Goal: Information Seeking & Learning: Learn about a topic

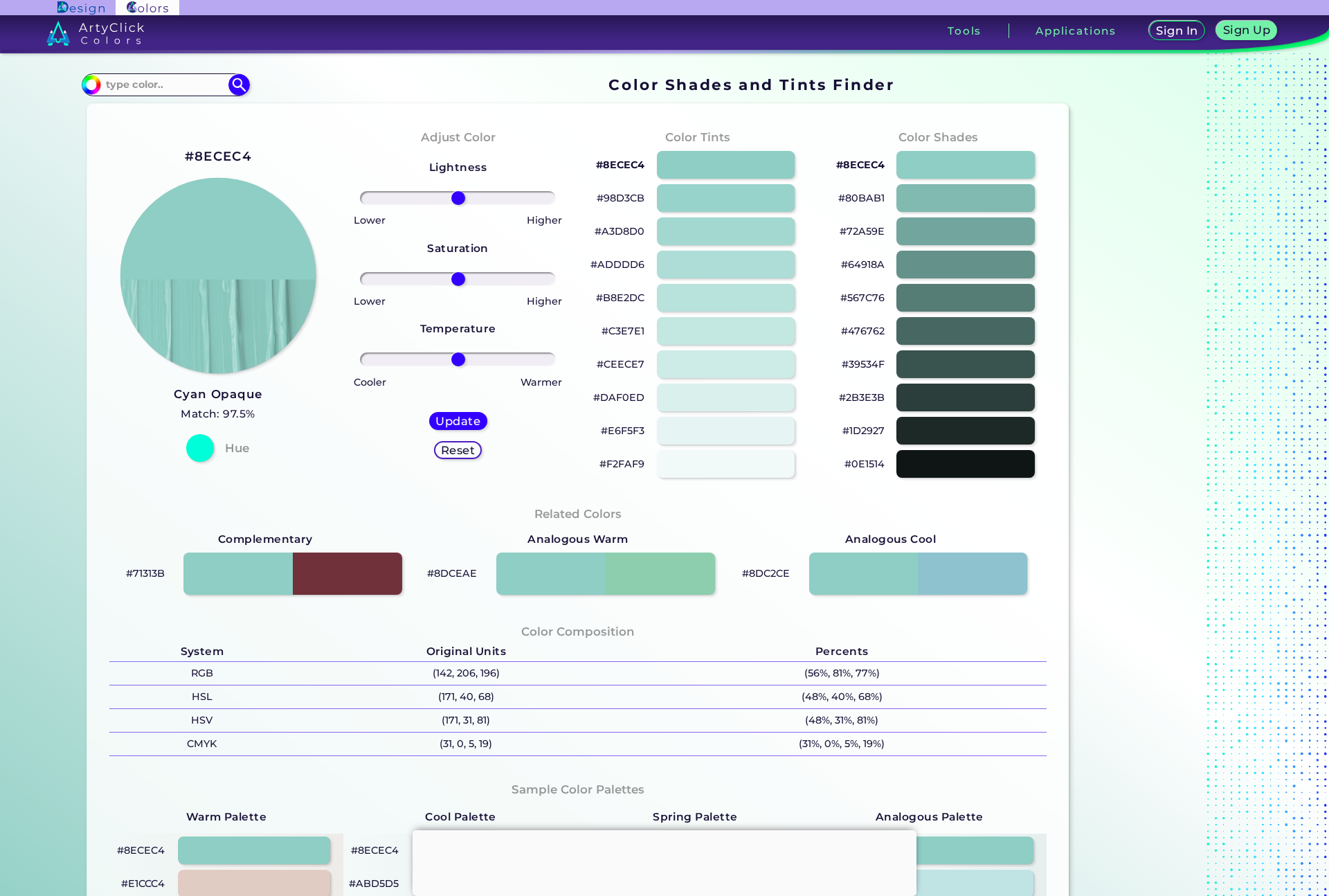
click at [254, 238] on img at bounding box center [218, 276] width 196 height 196
drag, startPoint x: 183, startPoint y: 83, endPoint x: 22, endPoint y: 82, distance: 161.0
click at [22, 82] on section "Color Shades Finder #8ecec4 Acadia ◉ Acid Green ◉ Aero Blue ◉ Alabaster ◉ Albes…" at bounding box center [664, 474] width 1329 height 842
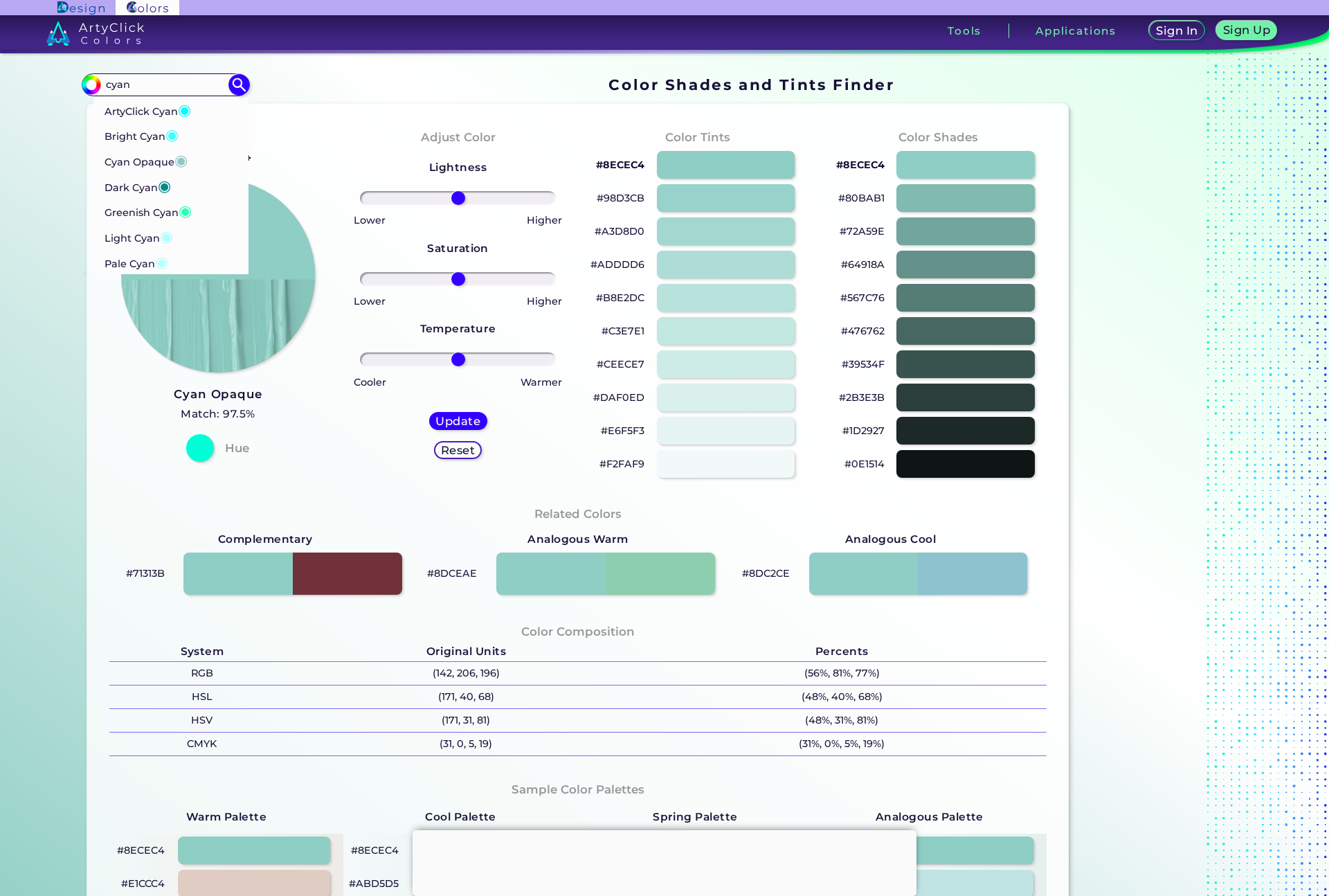
type input "cyan"
click at [383, 129] on div "Adjust Color Lightness Saturation Temperature Lower Higher Lower Higher Cooler …" at bounding box center [458, 303] width 240 height 376
click at [162, 159] on p "Cyan Opaque ◉" at bounding box center [145, 159] width 83 height 26
type input "#92c7c7"
type input "#92C7C7"
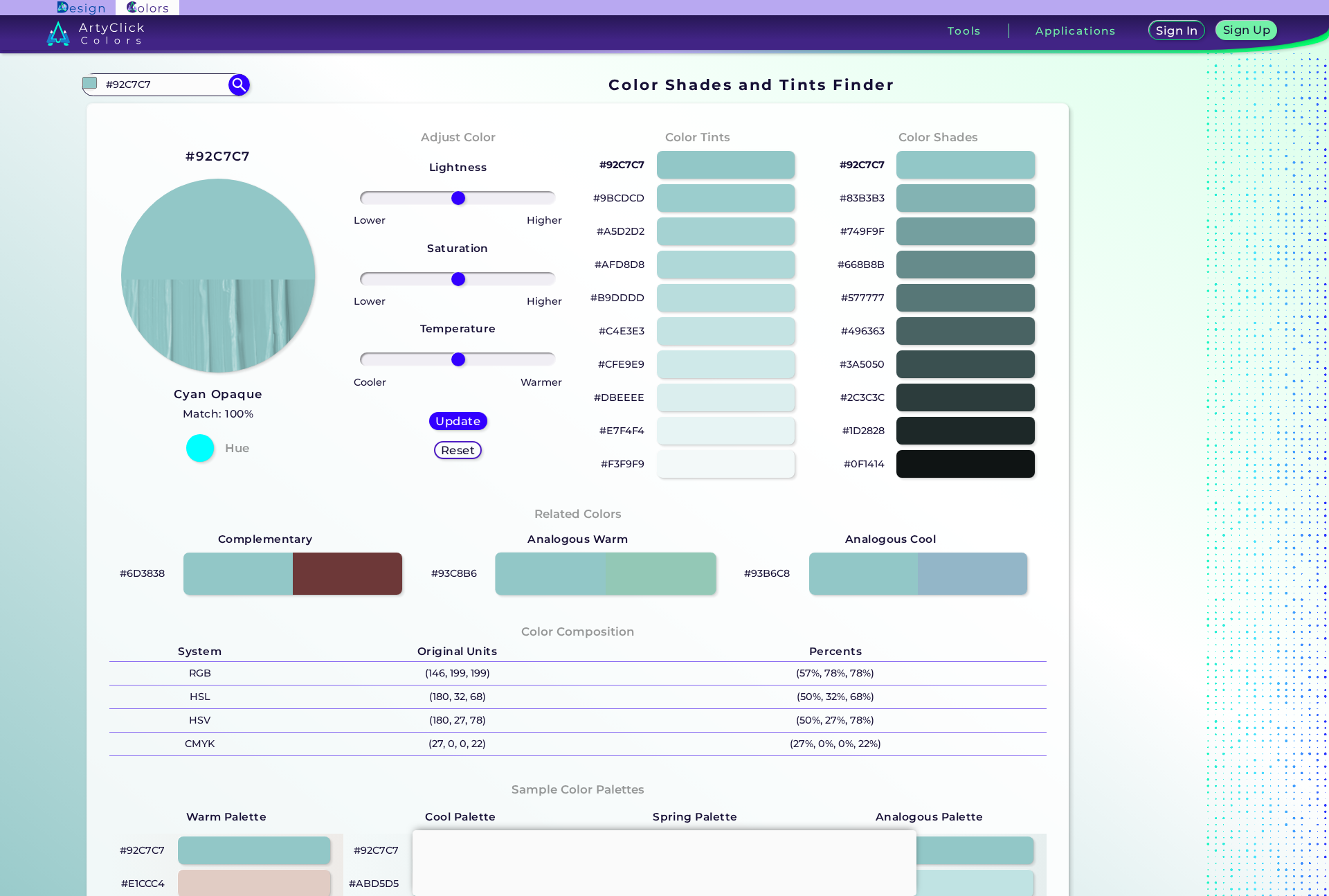
click at [657, 571] on div at bounding box center [605, 573] width 220 height 43
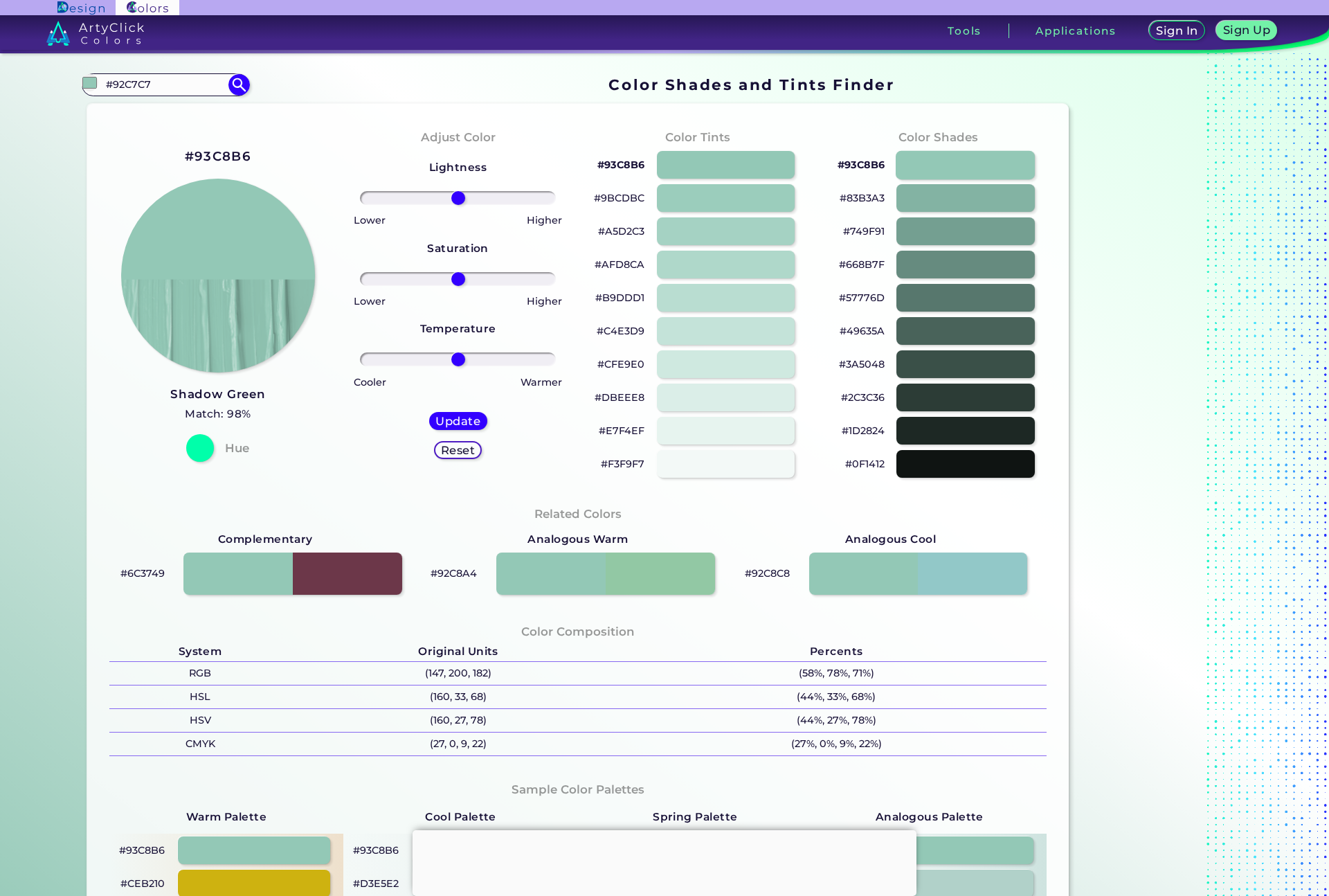
click at [933, 164] on div at bounding box center [965, 165] width 139 height 29
click at [954, 164] on div at bounding box center [965, 165] width 139 height 29
click at [725, 157] on div at bounding box center [725, 165] width 139 height 29
click at [725, 205] on div at bounding box center [725, 198] width 139 height 29
type input "#9bcdbc"
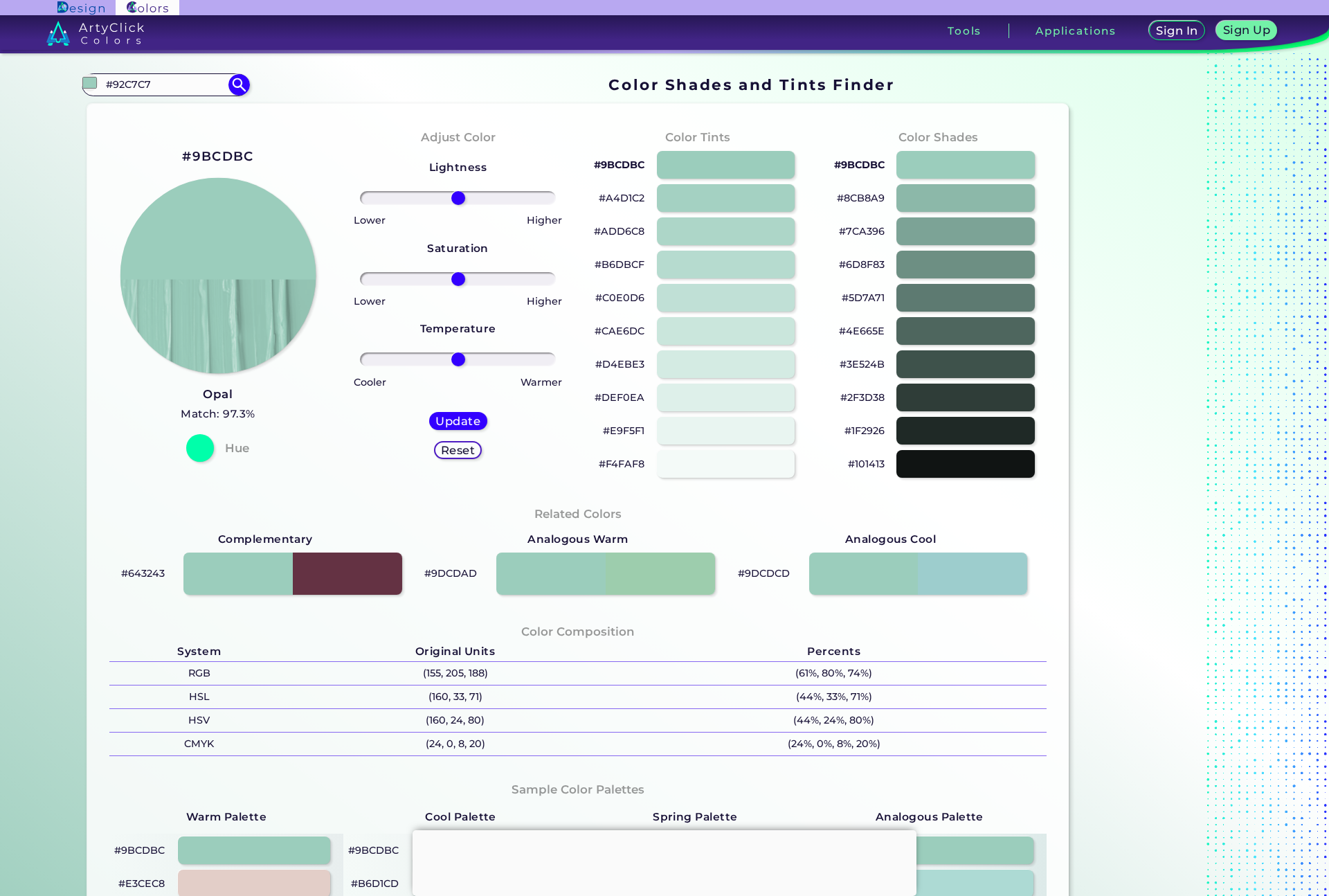
click at [236, 249] on img at bounding box center [218, 276] width 196 height 196
drag, startPoint x: 159, startPoint y: 90, endPoint x: 58, endPoint y: 90, distance: 101.0
click at [58, 90] on div "Color Shades Finder #9bcdbc #92C7C7 ArtyClick Cyan ◉ Bright Cyan ◉ Cyan Opaque …" at bounding box center [664, 569] width 1246 height 1032
type input "opal"
type input "#000000"
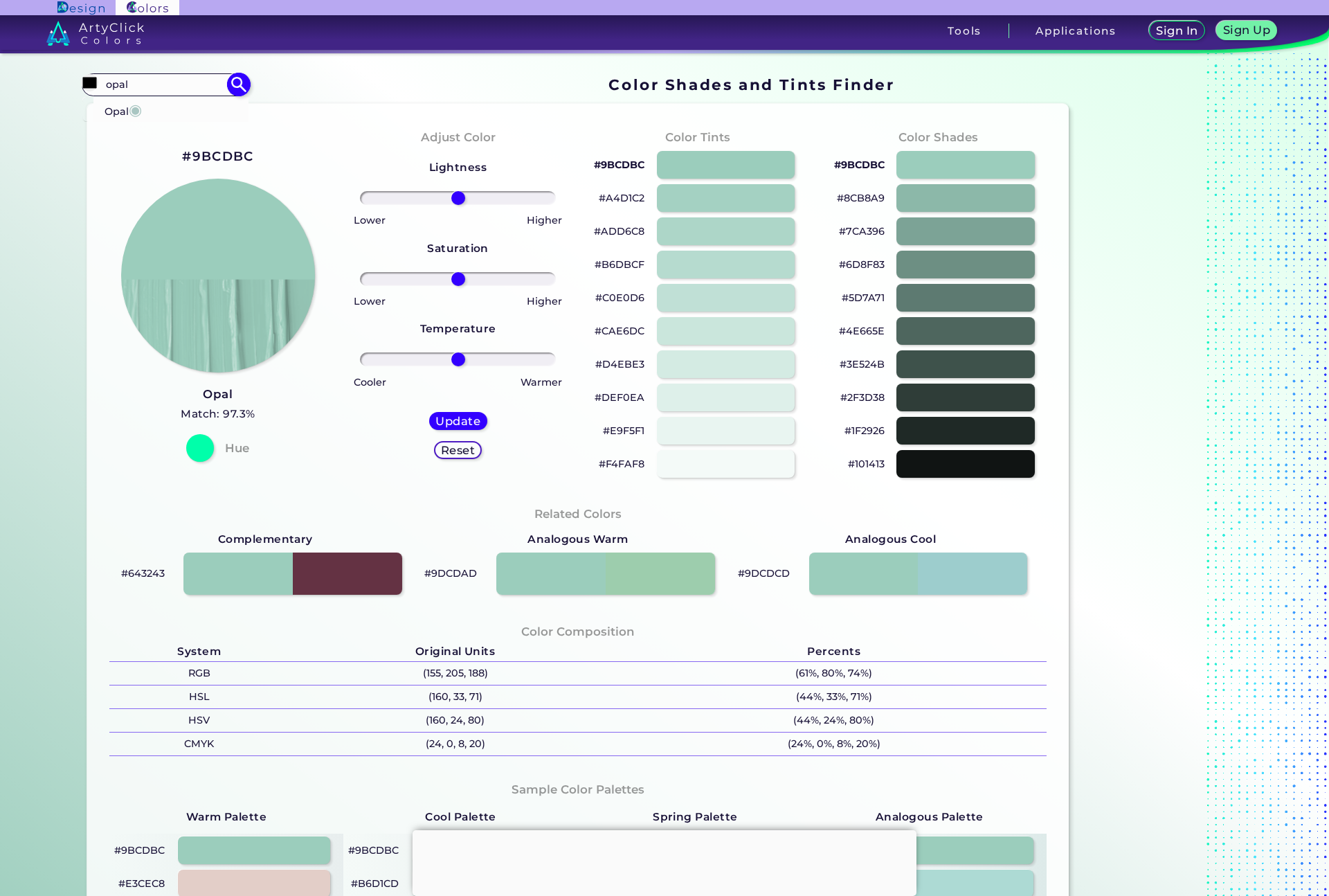
drag, startPoint x: 143, startPoint y: 81, endPoint x: 88, endPoint y: 87, distance: 55.3
click at [88, 87] on div "#000000 opal Opal ◉ Acadia ◉ Acid Green ◉ Aero Blue ◉ Alabaster ◉ Albescent Whi…" at bounding box center [165, 84] width 168 height 22
type input "cornflower"
click at [170, 131] on p "Cornflower Blue ◉" at bounding box center [151, 134] width 96 height 26
type input "#6495ed"
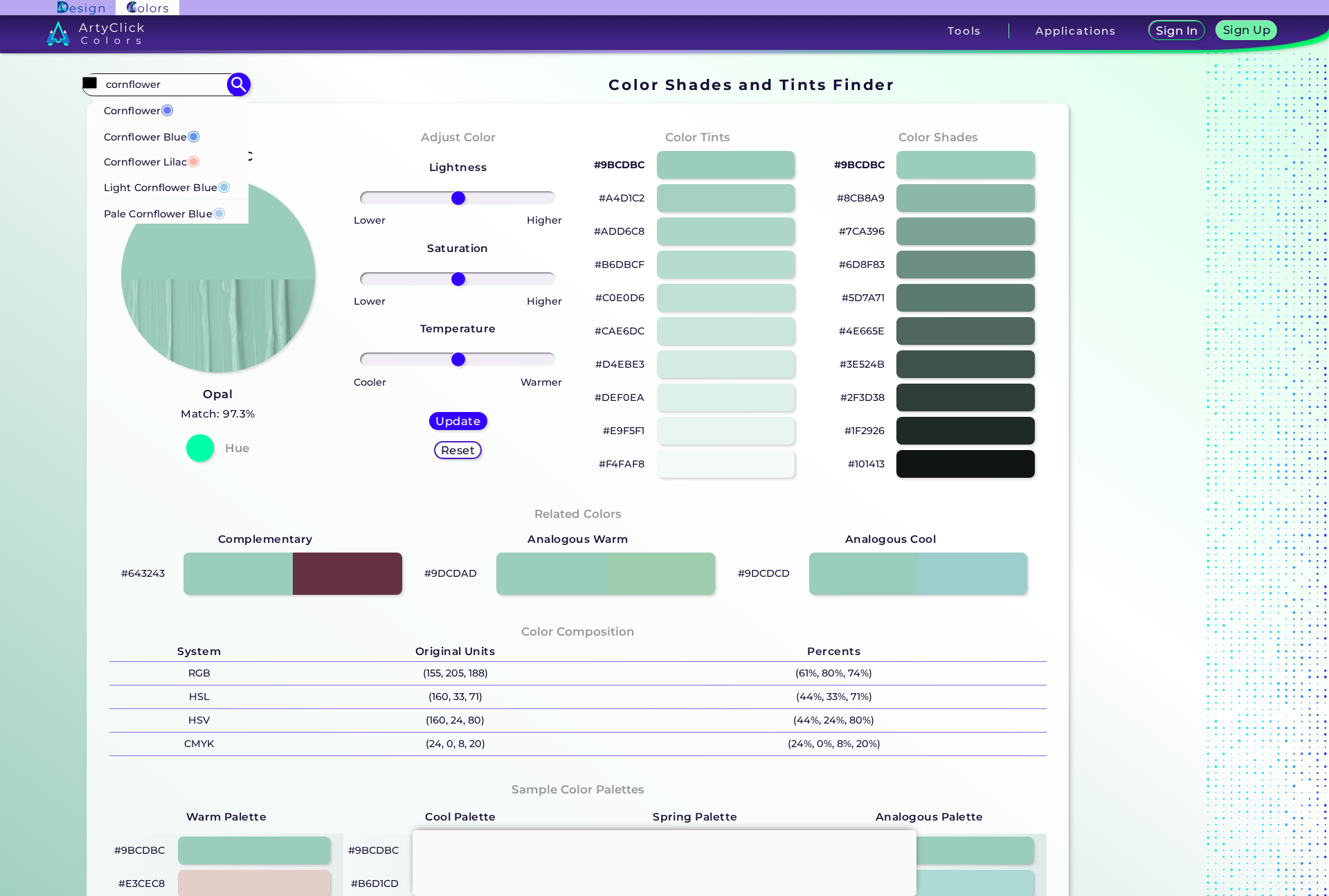
type input "#6495ED"
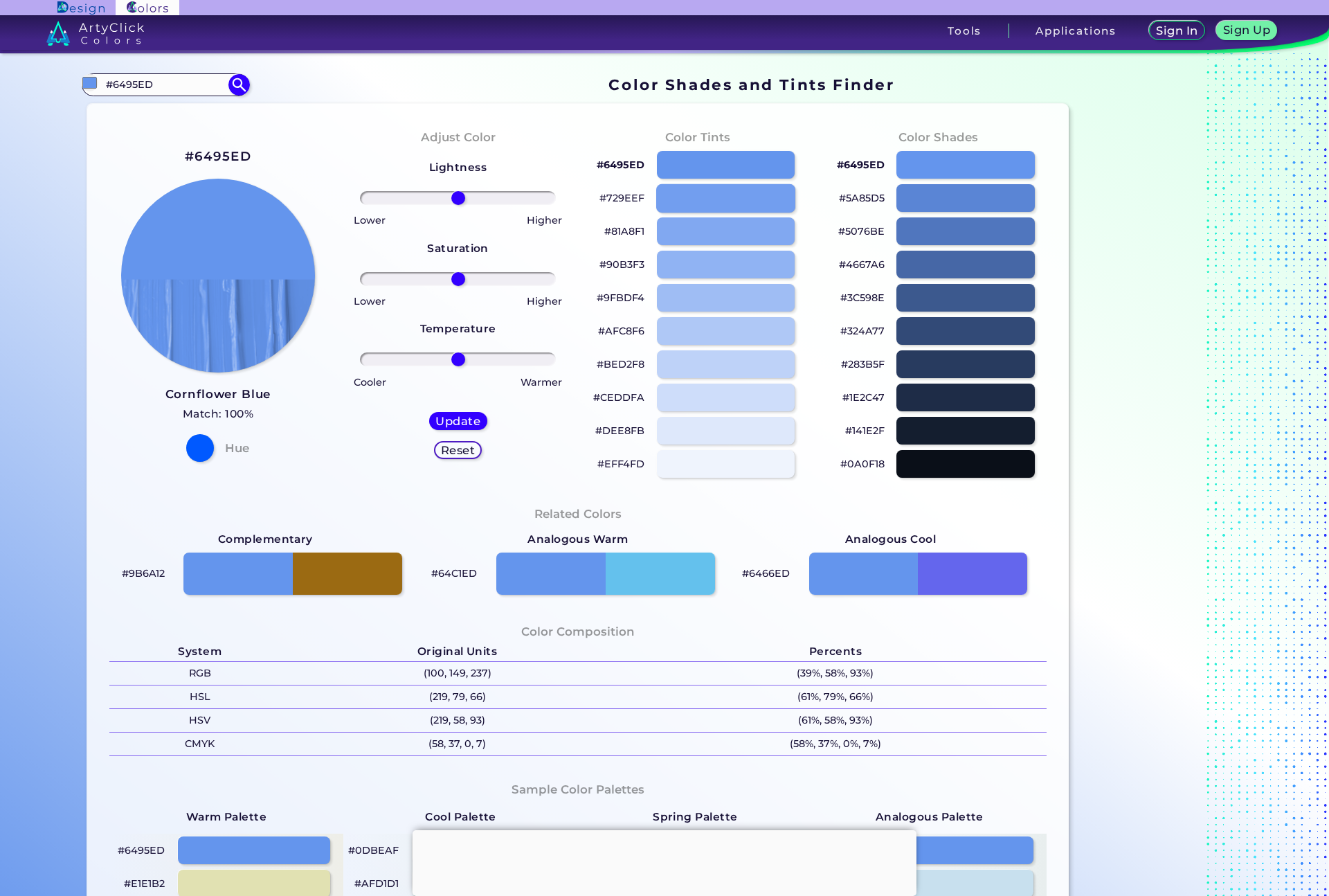
click at [773, 203] on div at bounding box center [725, 198] width 139 height 29
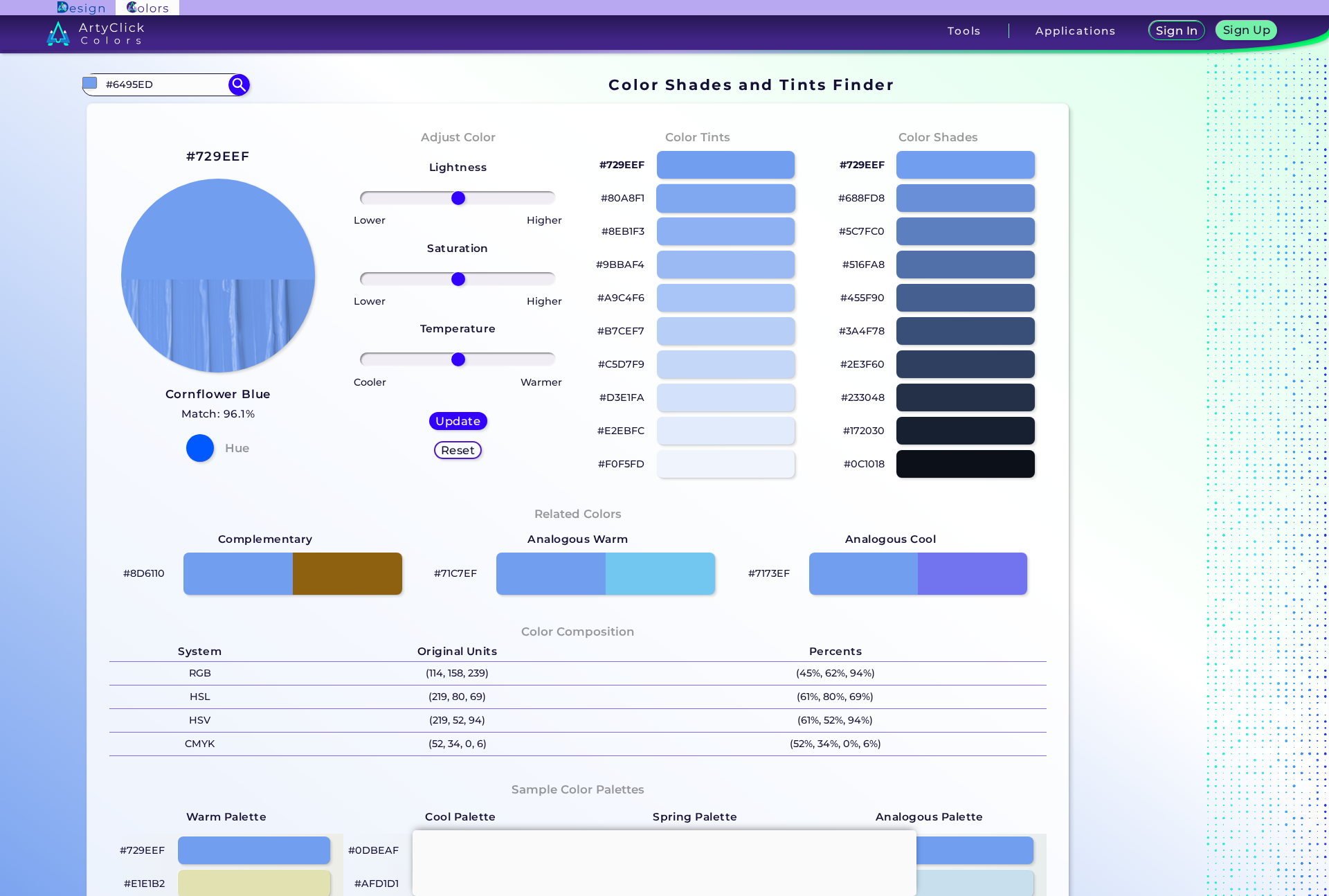
click at [750, 192] on div at bounding box center [725, 198] width 139 height 29
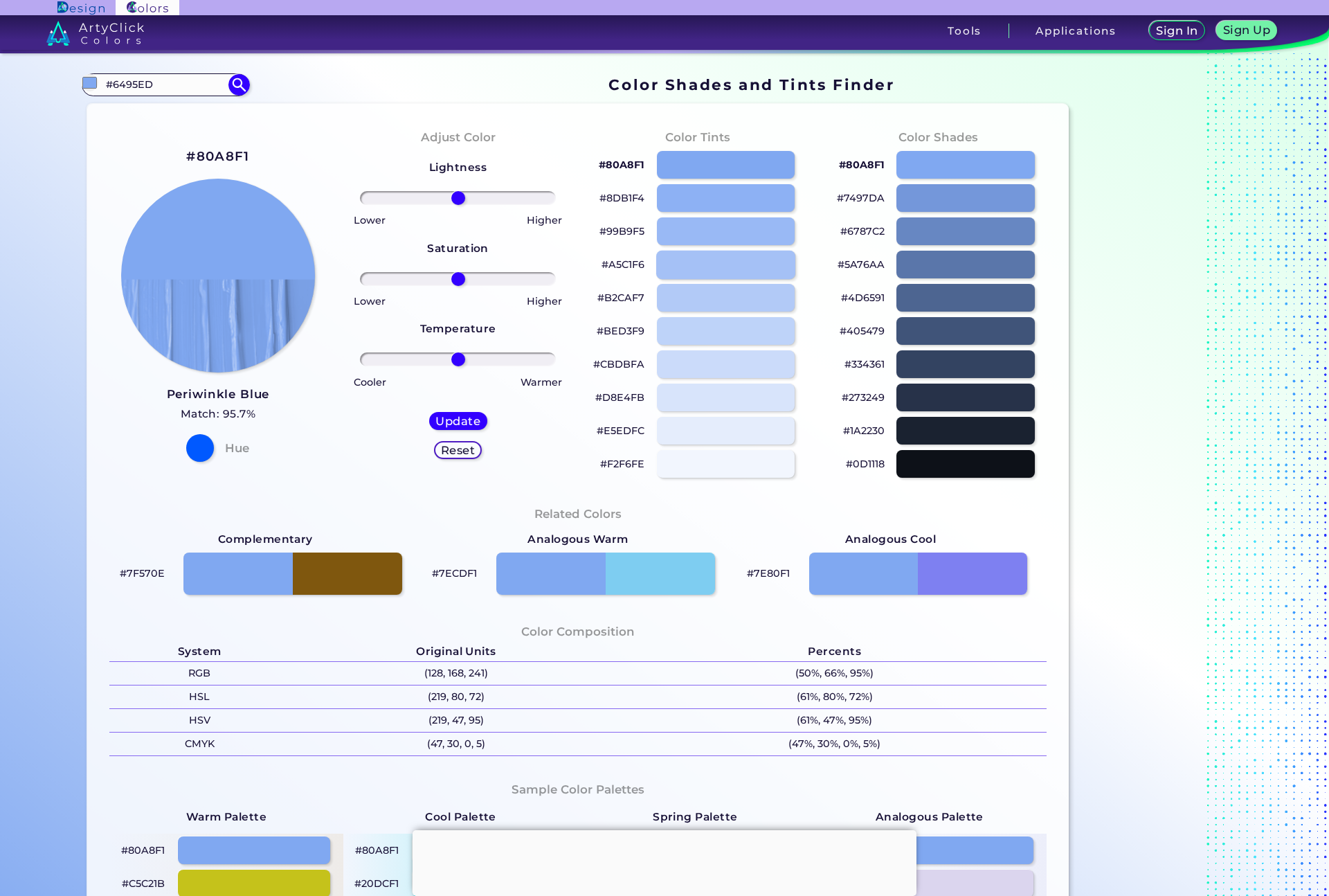
click at [729, 254] on div at bounding box center [725, 264] width 139 height 29
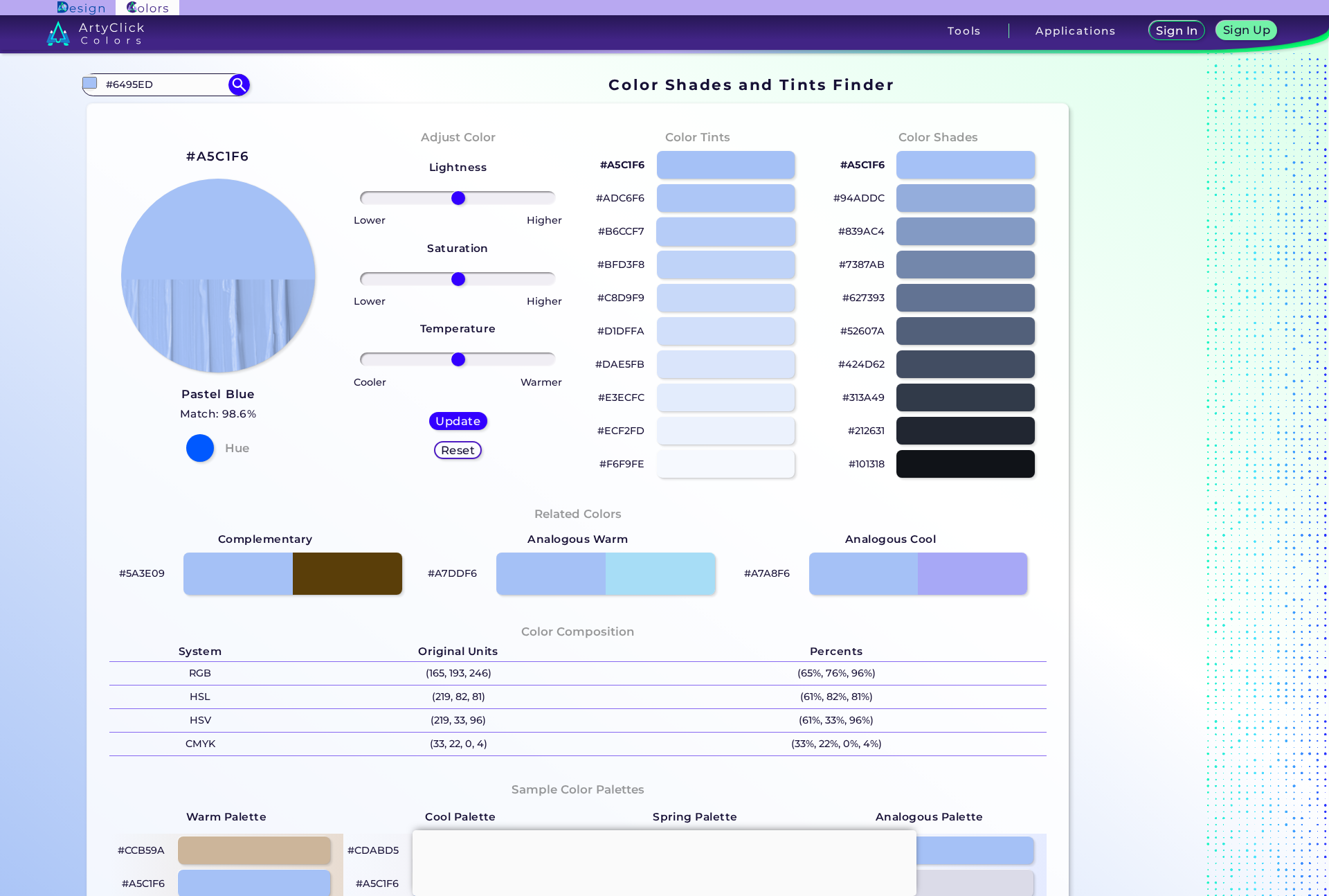
click at [754, 219] on div at bounding box center [725, 231] width 139 height 29
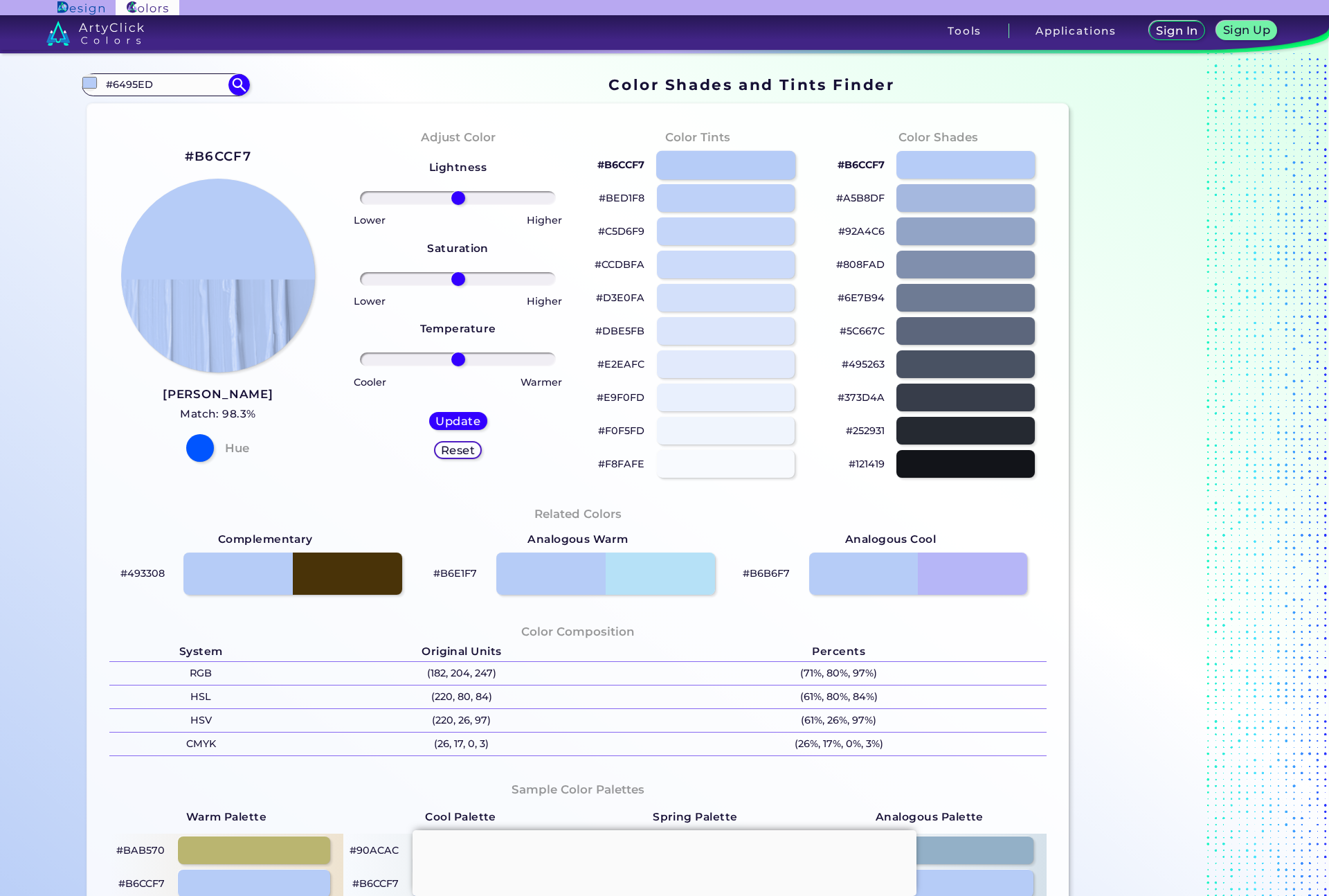
click at [755, 166] on div at bounding box center [725, 165] width 139 height 29
click at [729, 160] on div at bounding box center [725, 165] width 139 height 29
click at [698, 164] on div at bounding box center [725, 165] width 139 height 29
click at [966, 158] on div at bounding box center [965, 165] width 139 height 29
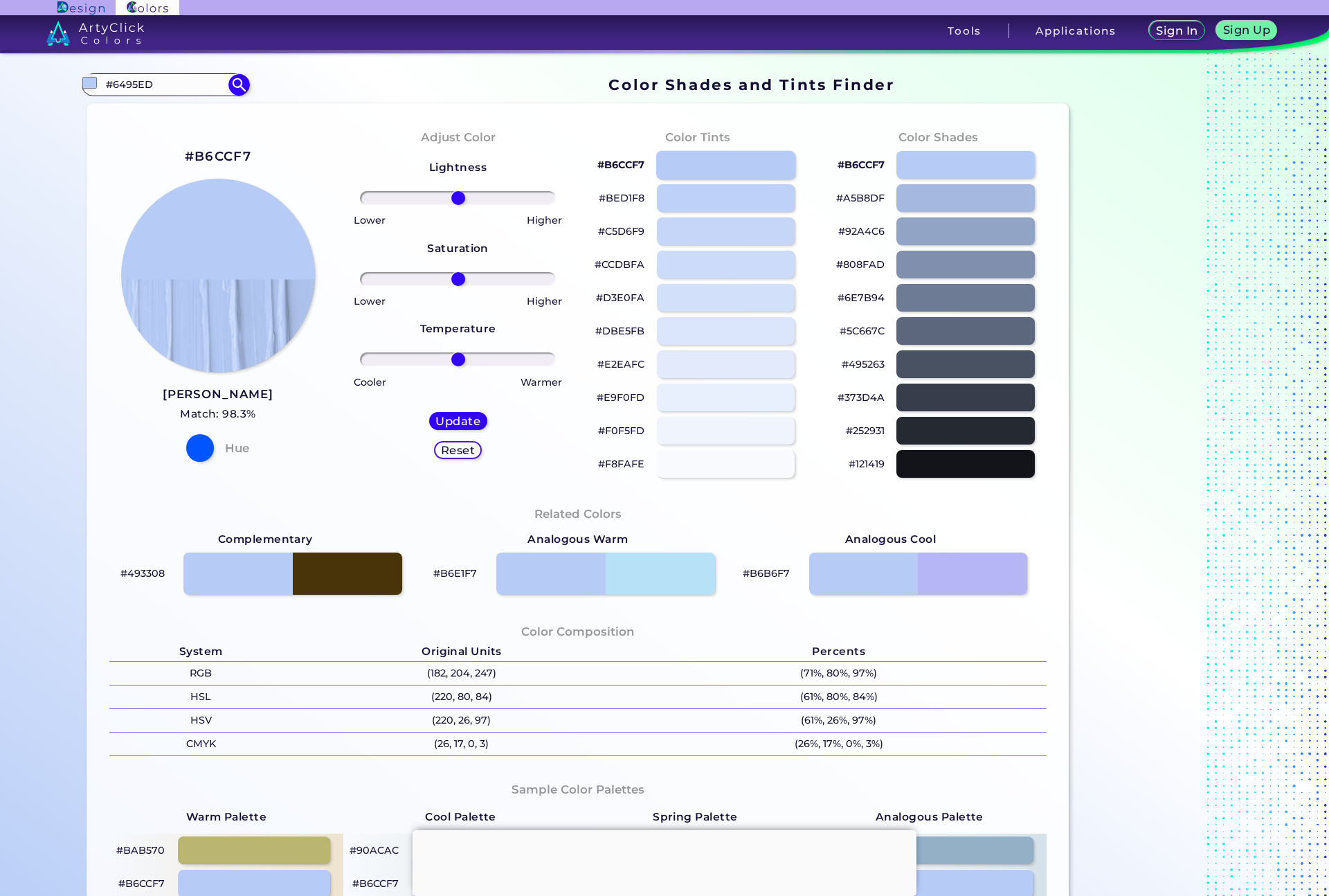
click at [748, 166] on div at bounding box center [725, 165] width 139 height 29
click at [688, 162] on div at bounding box center [725, 165] width 139 height 29
click at [970, 167] on div at bounding box center [965, 165] width 139 height 29
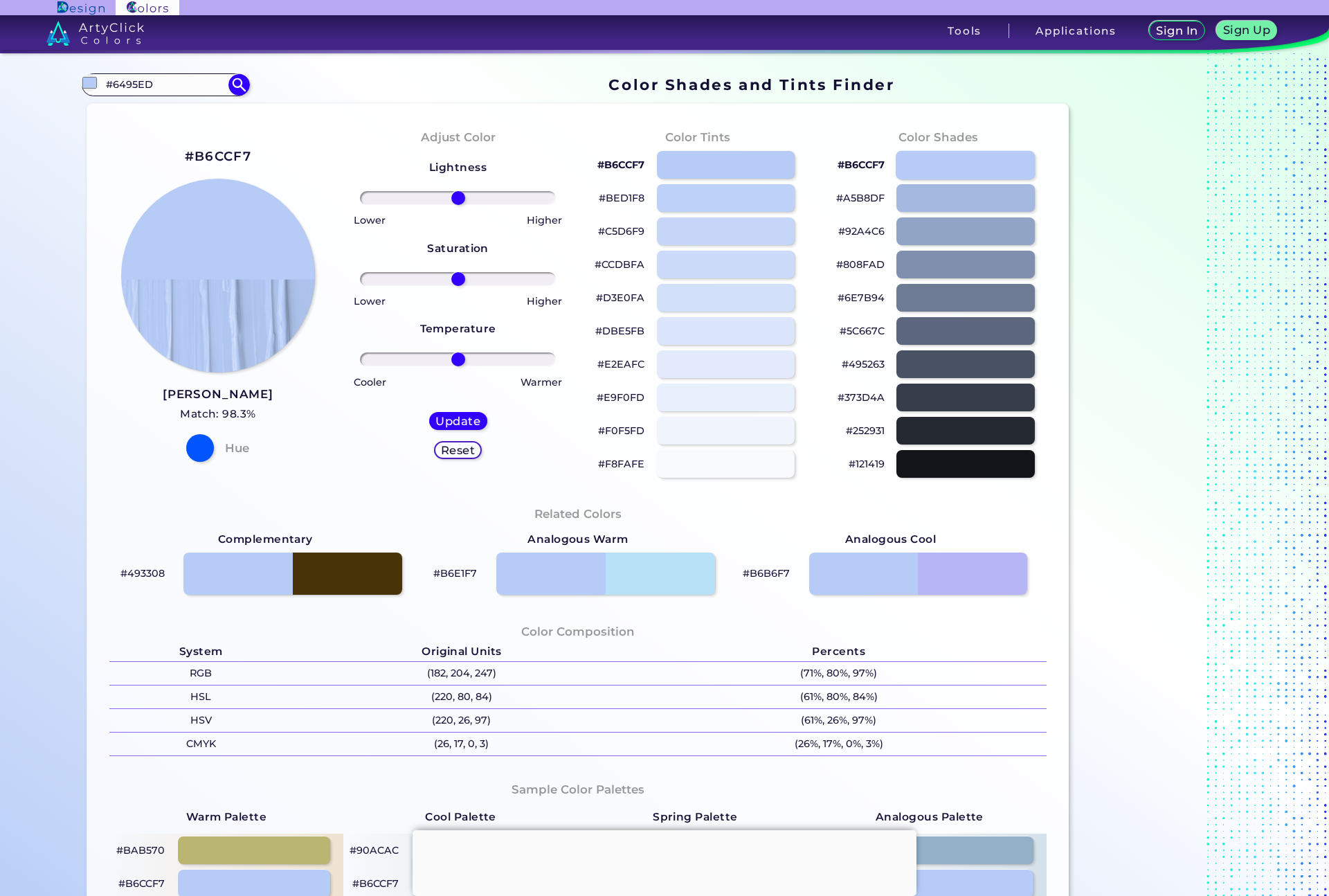
type input "#b6ccf7"
drag, startPoint x: 192, startPoint y: 81, endPoint x: 0, endPoint y: 80, distance: 192.0
click at [0, 80] on section "Color Shades Finder #b6ccf7 #6495ED Cornflower ◉ Cornflower Blue ◉ Cornflower L…" at bounding box center [664, 474] width 1329 height 842
type input "cornflower blue"
click at [148, 100] on p "Cornflower Blue ◉" at bounding box center [151, 108] width 96 height 26
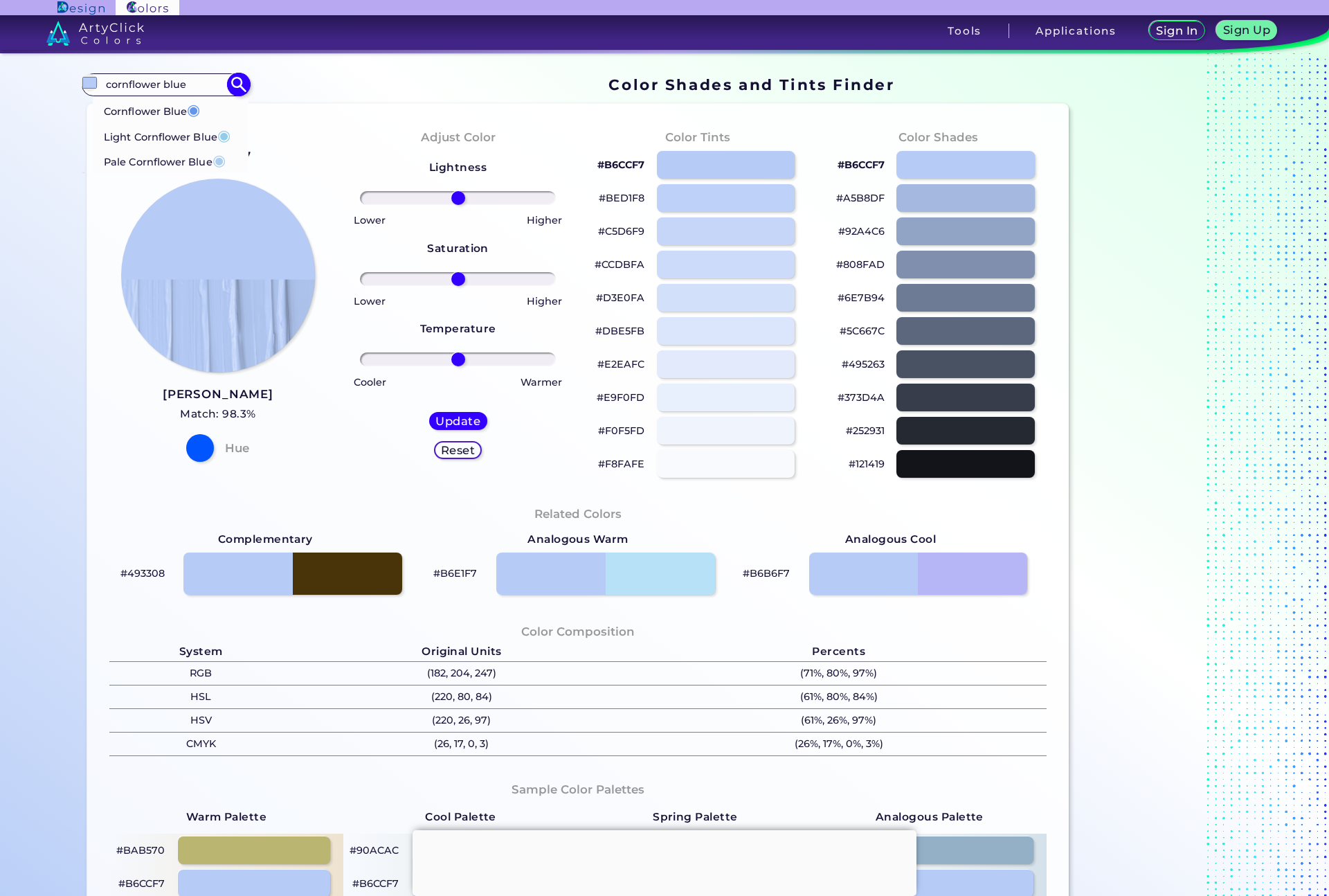
type input "#6495ed"
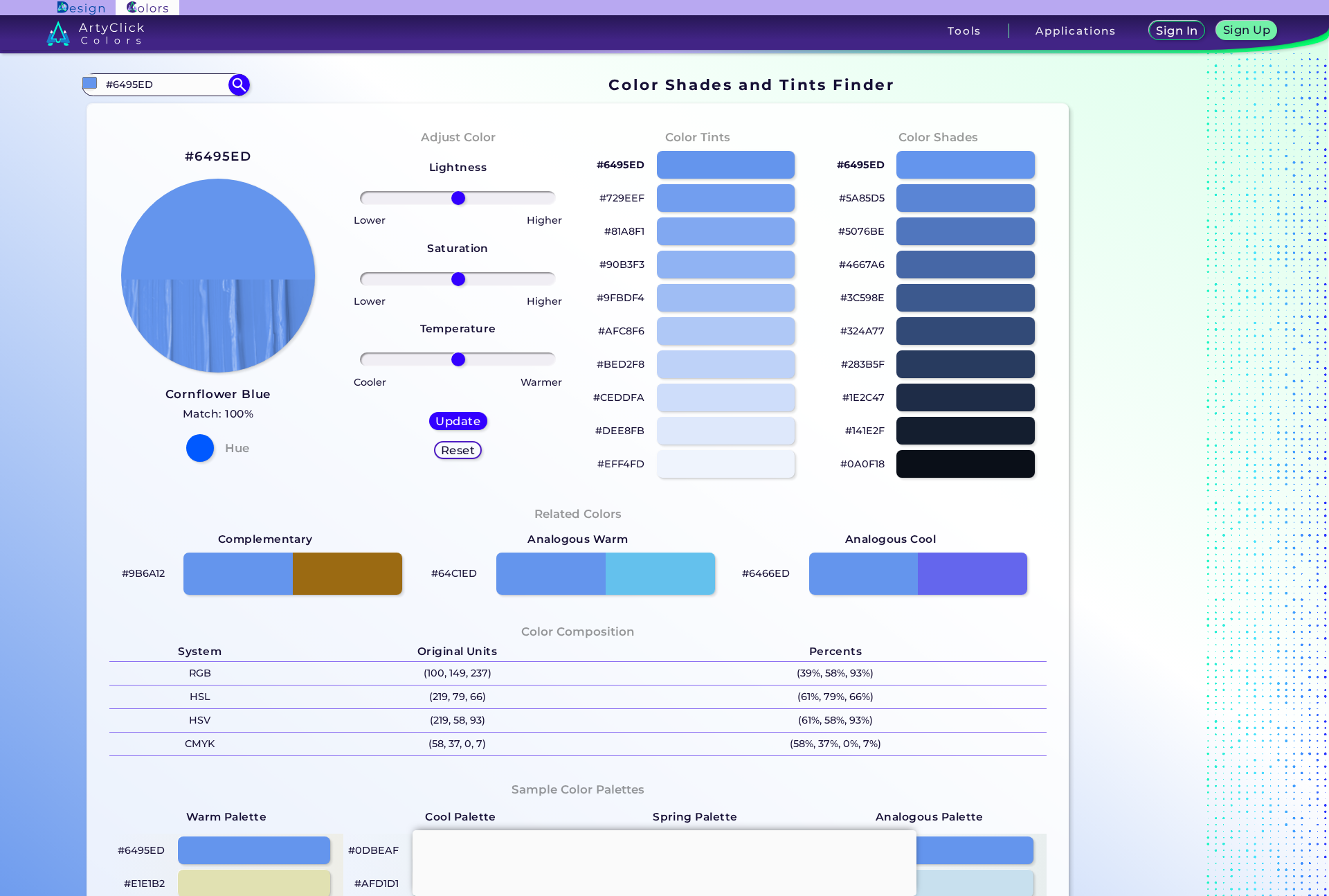
drag, startPoint x: 202, startPoint y: 85, endPoint x: 75, endPoint y: 83, distance: 127.0
click at [75, 83] on div "Color Shades Finder #6495ed #6495ED Cornflower Blue ◉ Light Cornflower Blue ◉ P…" at bounding box center [664, 569] width 1246 height 1032
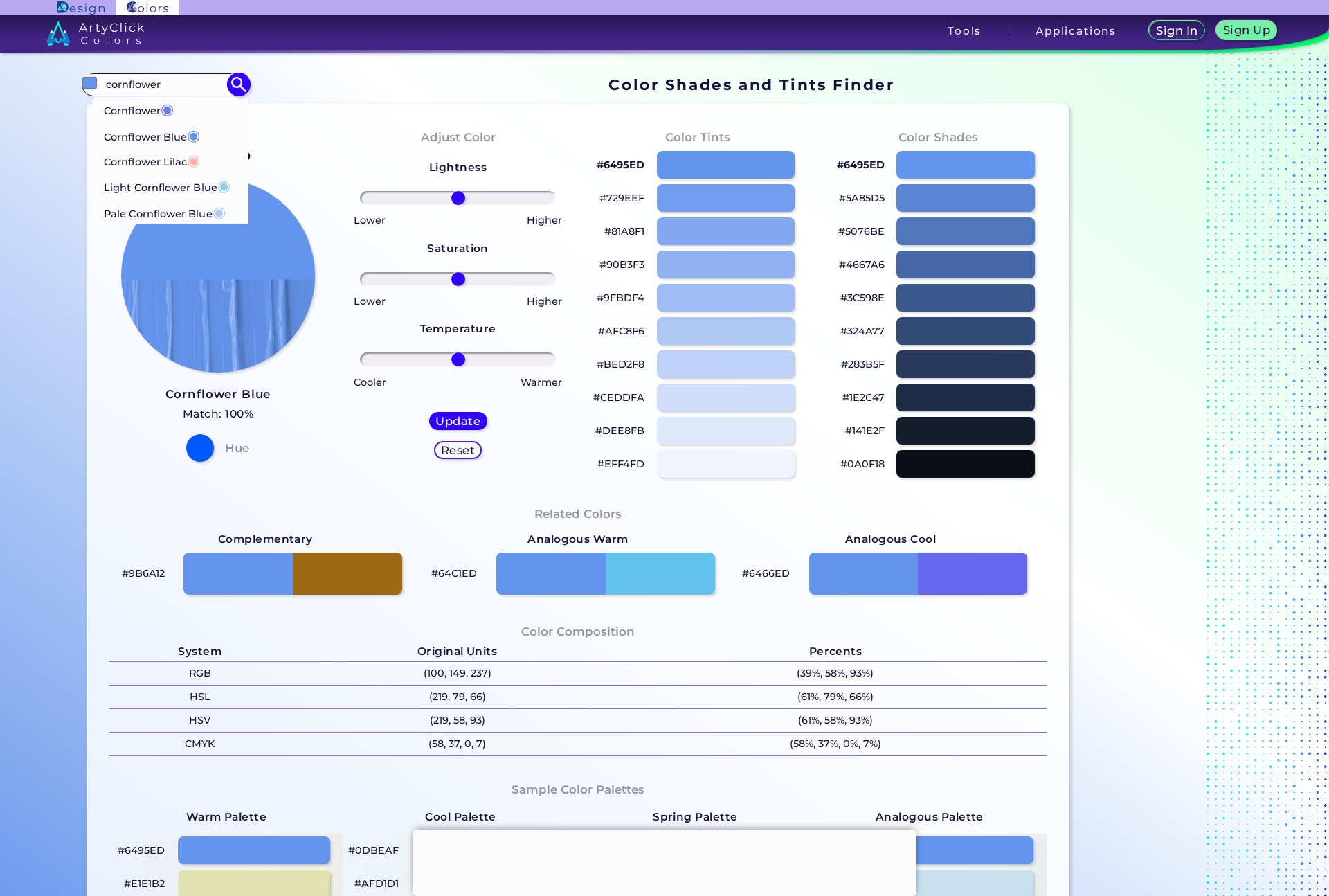
type input "cornflower"
click at [158, 209] on p "Pale Cornflower Blue ◉" at bounding box center [165, 211] width 122 height 26
type input "#abcdef"
type input "#ABCDEF"
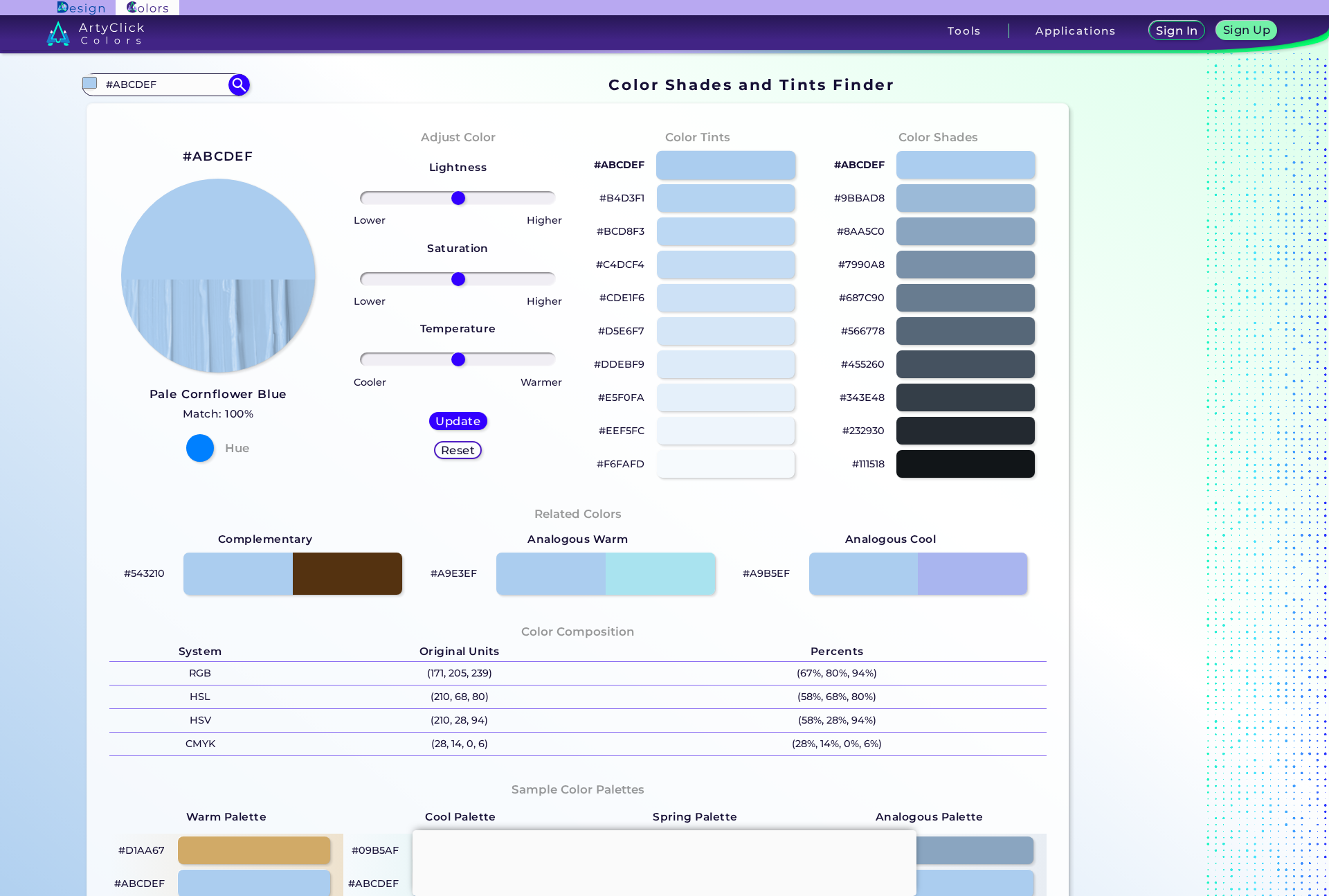
click at [714, 170] on div at bounding box center [725, 165] width 139 height 29
click at [941, 163] on div at bounding box center [965, 165] width 139 height 29
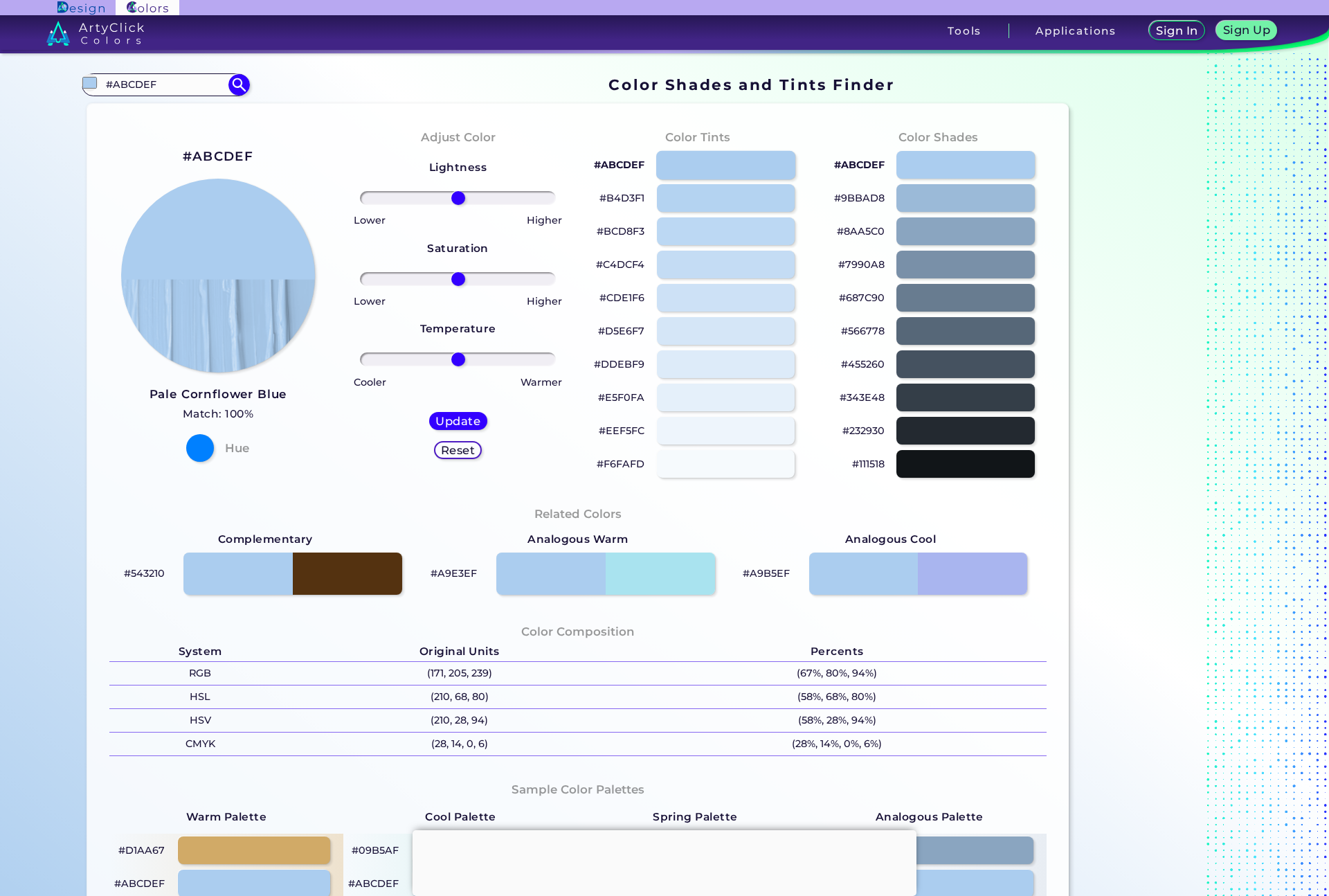
click at [738, 167] on div at bounding box center [725, 165] width 139 height 29
type input "#abcdef"
click at [282, 420] on h5 "Match: 100%" at bounding box center [219, 414] width 138 height 18
